Goal: Navigation & Orientation: Find specific page/section

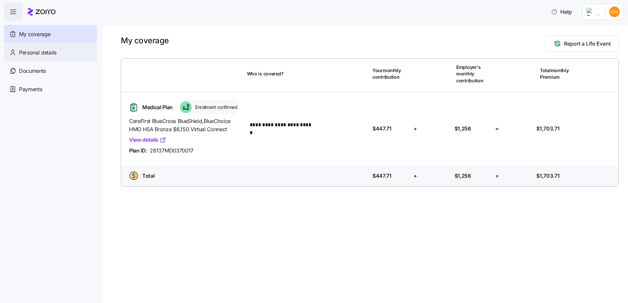
click at [48, 51] on span "Personal details" at bounding box center [37, 53] width 37 height 8
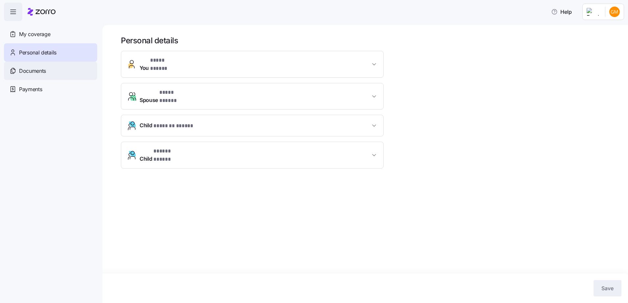
click at [18, 68] on div "Documents" at bounding box center [50, 71] width 93 height 18
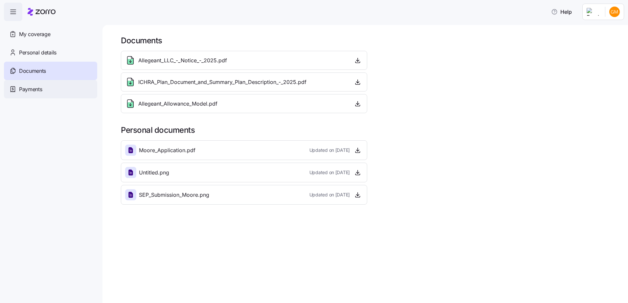
click at [57, 87] on div "Payments" at bounding box center [50, 89] width 93 height 18
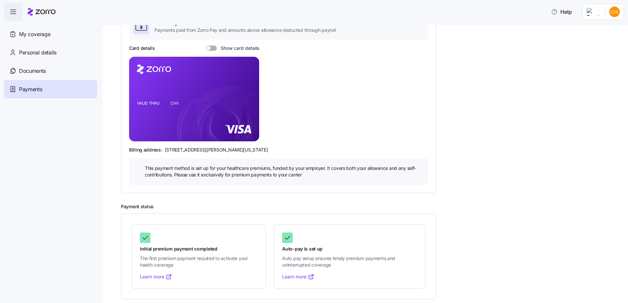
scroll to position [67, 0]
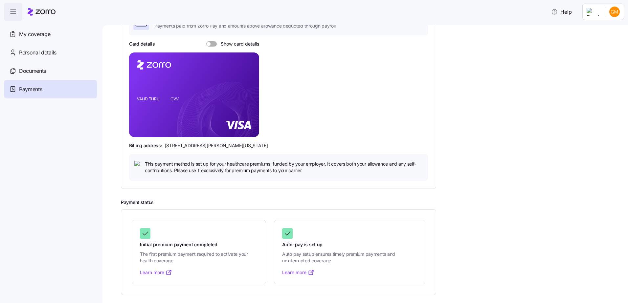
click at [167, 274] on icon at bounding box center [168, 273] width 7 height 7
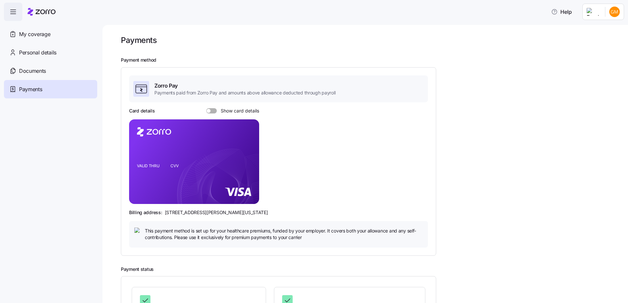
scroll to position [0, 0]
drag, startPoint x: 19, startPoint y: 28, endPoint x: 25, endPoint y: 30, distance: 6.5
click at [19, 28] on div "My coverage" at bounding box center [50, 34] width 93 height 18
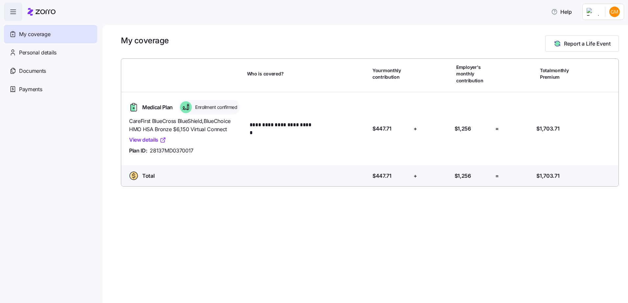
click at [16, 12] on icon "button" at bounding box center [13, 12] width 8 height 8
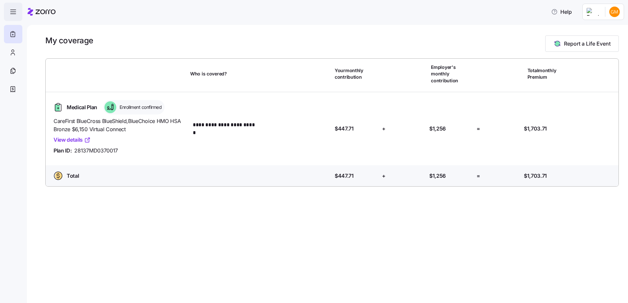
click at [16, 12] on icon "button" at bounding box center [13, 12] width 8 height 8
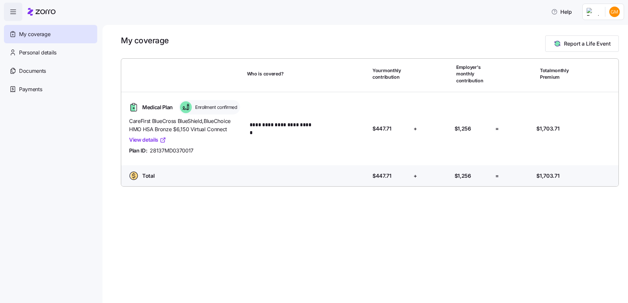
click at [614, 11] on html "**********" at bounding box center [314, 149] width 628 height 299
click at [606, 40] on div "Log out" at bounding box center [597, 39] width 26 height 7
